Goal: Task Accomplishment & Management: Manage account settings

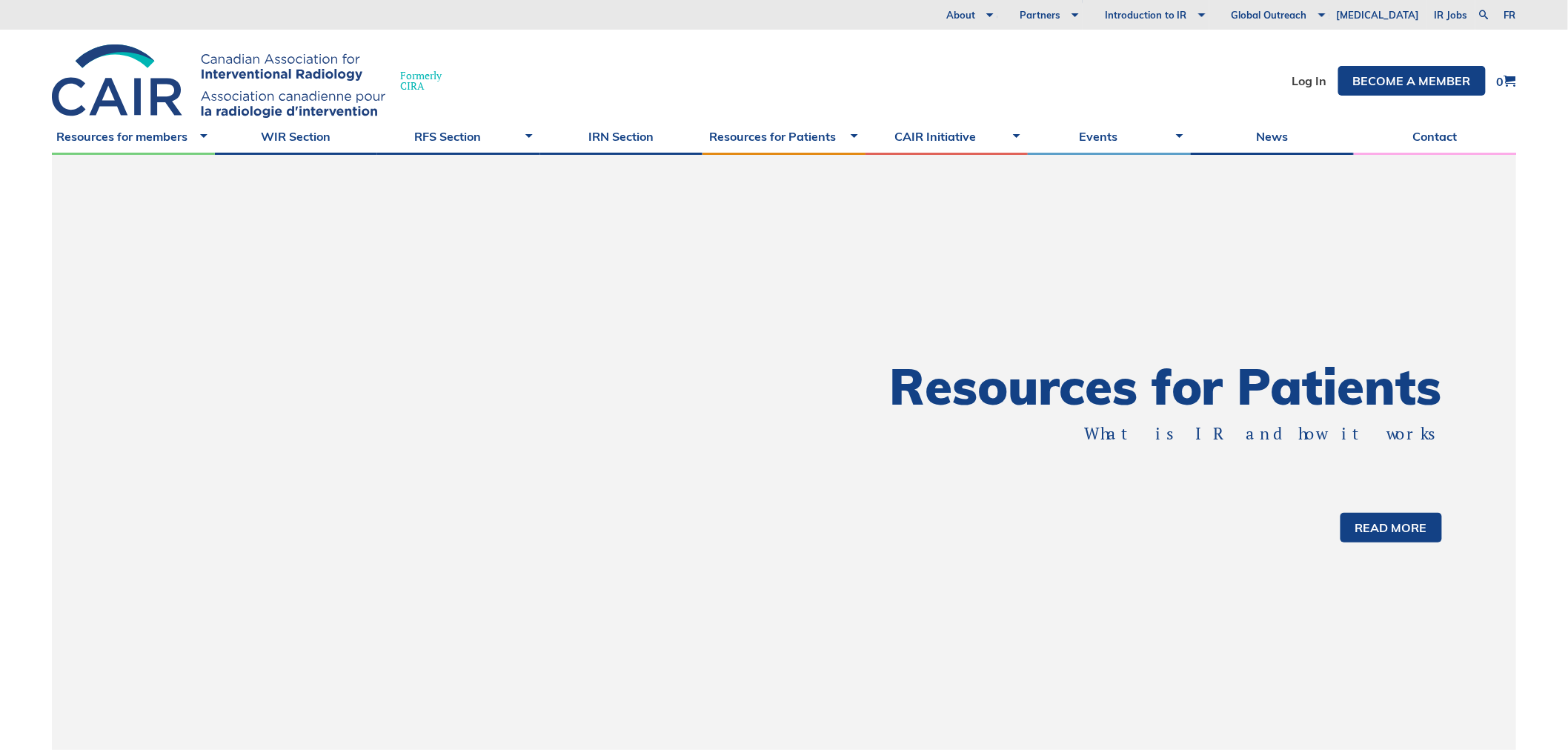
click at [1313, 72] on li "Log In" at bounding box center [1310, 81] width 34 height 29
click at [1312, 83] on link "Log In" at bounding box center [1310, 81] width 34 height 12
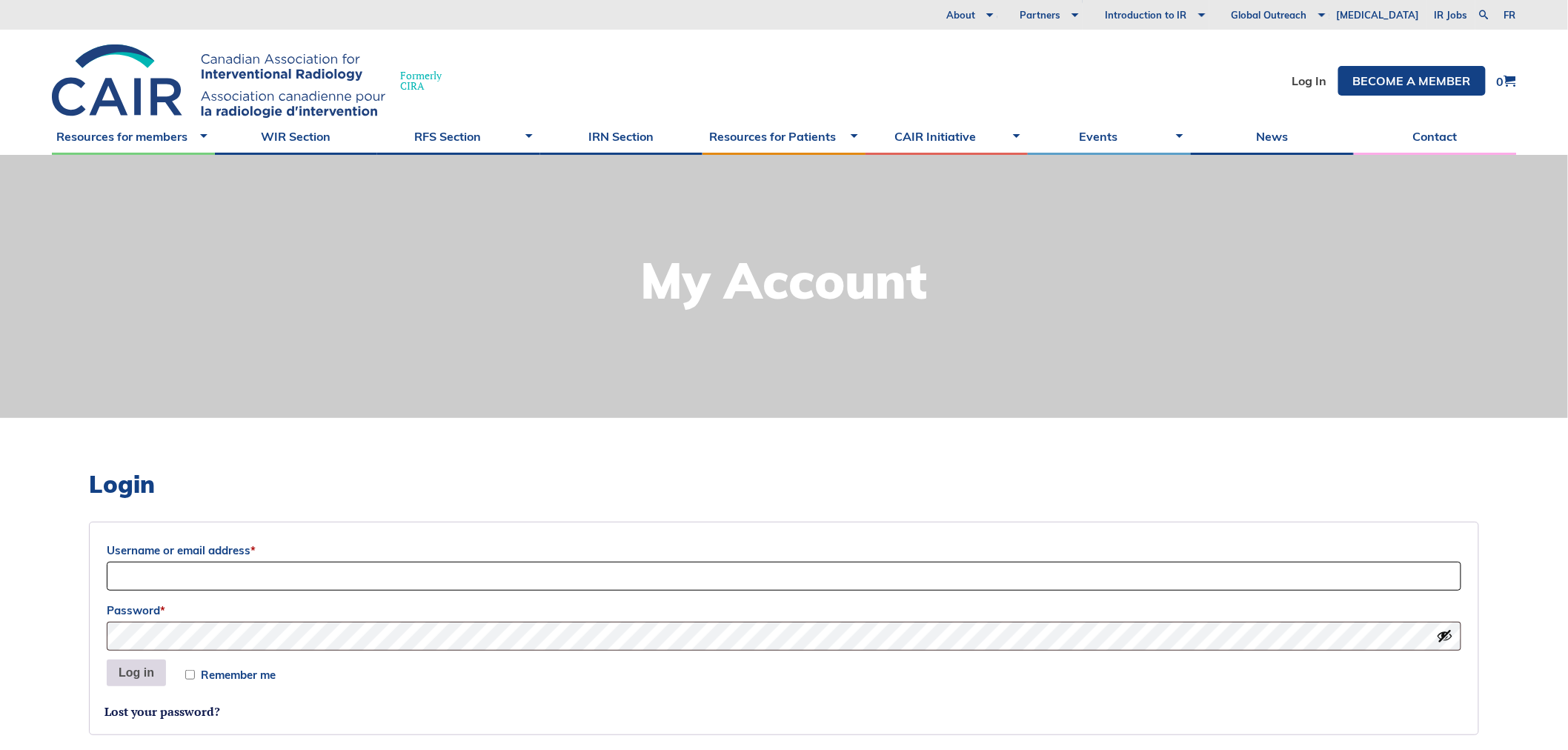
type input "Siri"
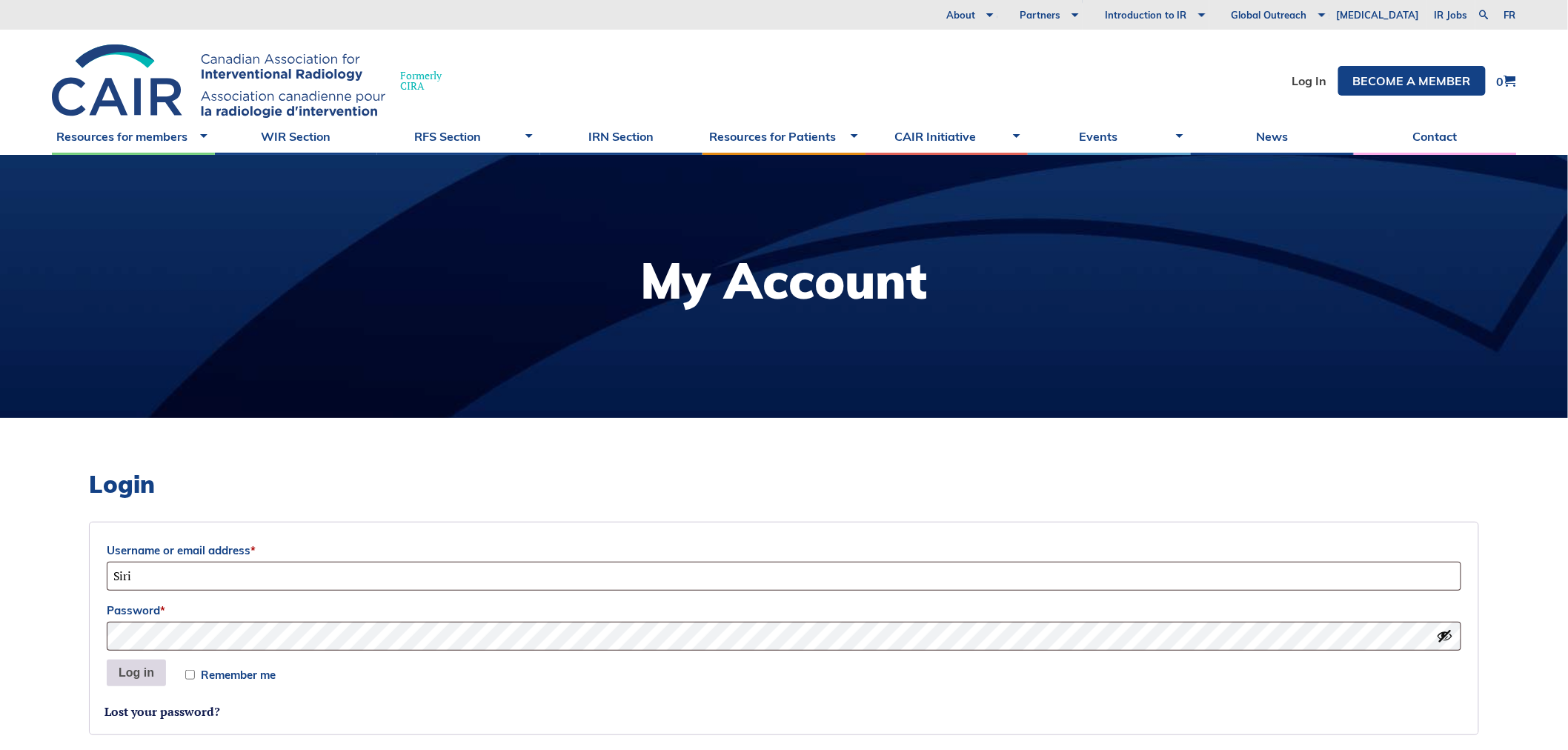
click at [144, 673] on button "Log in" at bounding box center [136, 673] width 59 height 27
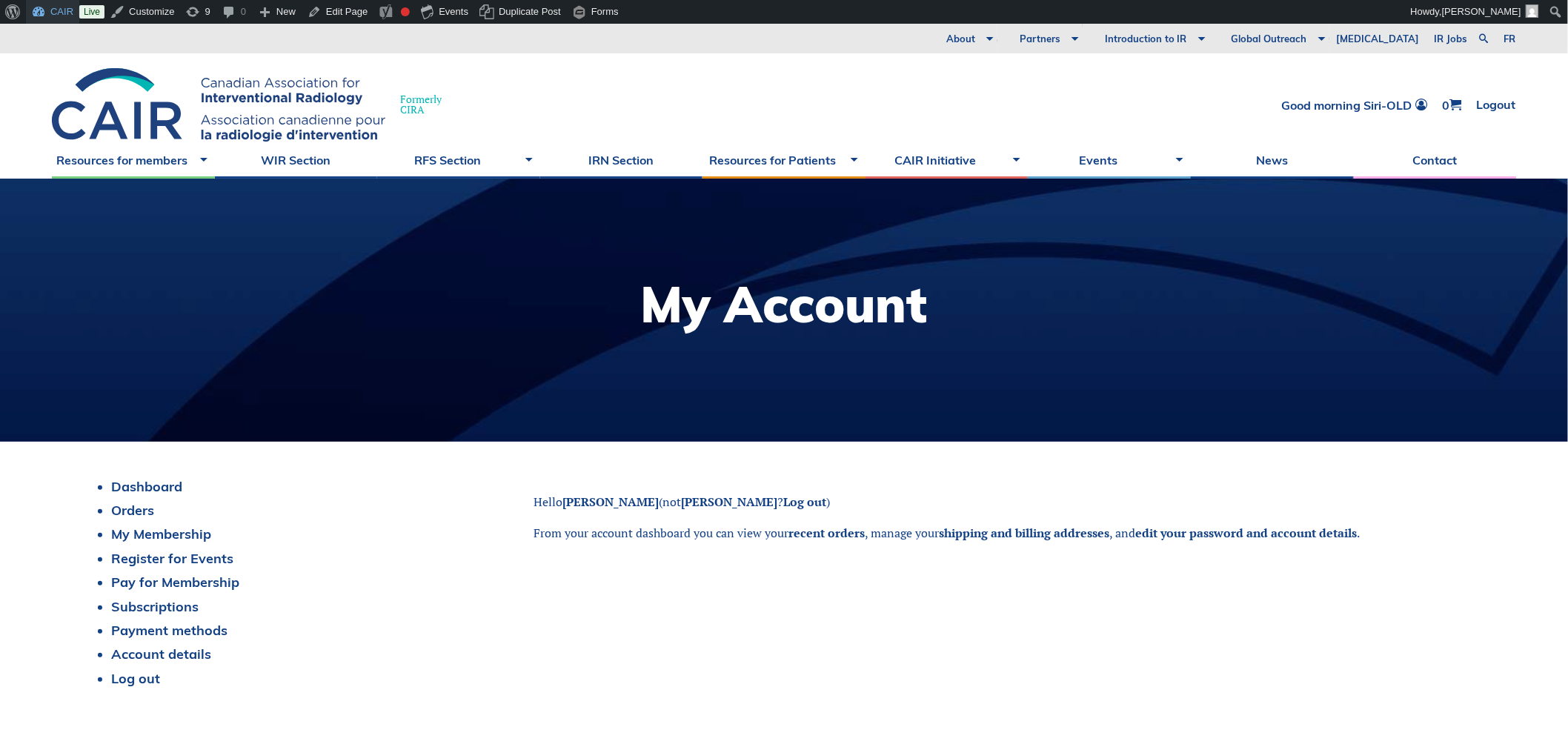
click at [51, 13] on link "CAIR" at bounding box center [52, 12] width 53 height 24
click at [49, 33] on link "Dashboard" at bounding box center [85, 38] width 119 height 19
